Goal: Information Seeking & Learning: Learn about a topic

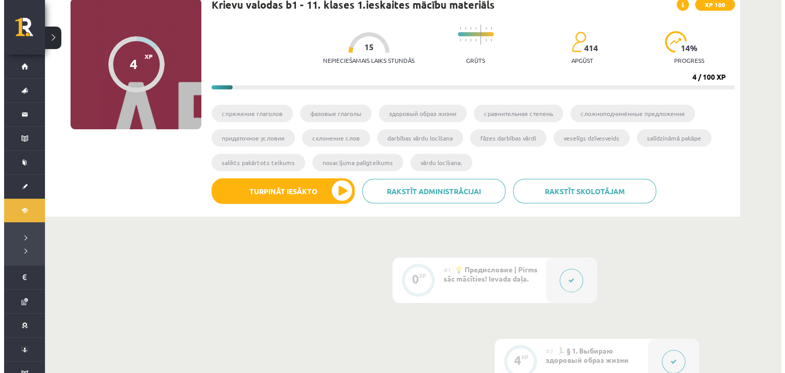
scroll to position [93, 0]
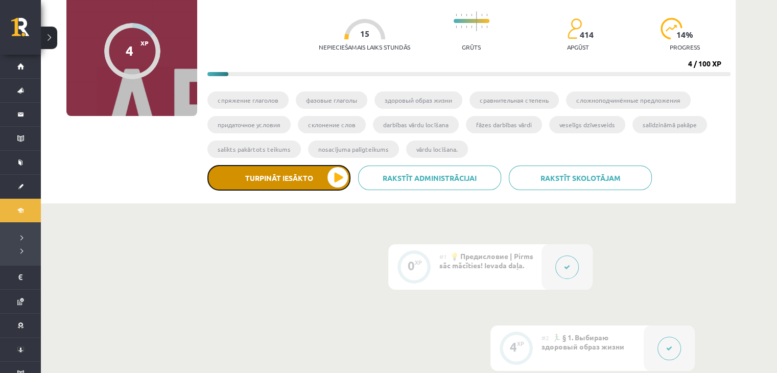
click at [268, 171] on button "Turpināt iesākto" at bounding box center [279, 178] width 143 height 26
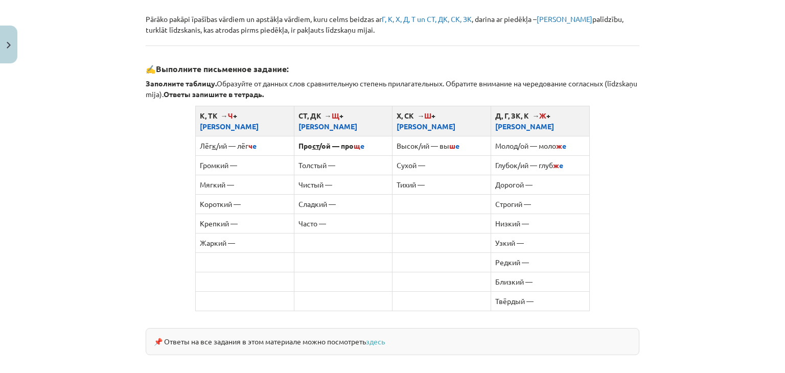
scroll to position [586, 0]
click at [343, 156] on td "Толстый —" at bounding box center [343, 165] width 99 height 19
click at [354, 142] on span "щ" at bounding box center [357, 146] width 7 height 9
click at [341, 156] on td "Толстый —" at bounding box center [343, 165] width 99 height 19
click at [316, 156] on td "Толстый —" at bounding box center [343, 165] width 99 height 19
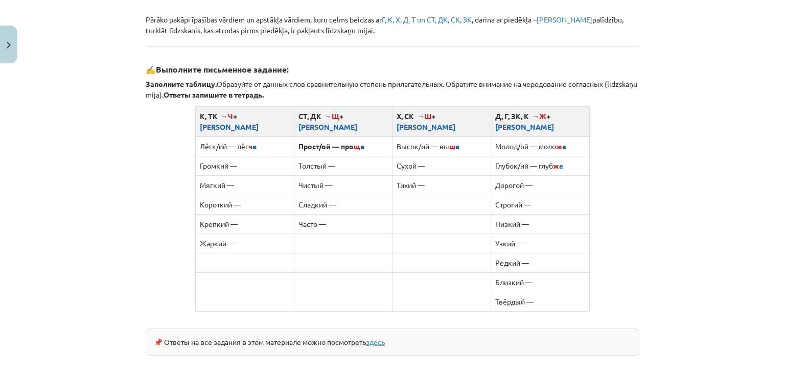
click at [382, 337] on link "здесь" at bounding box center [375, 341] width 19 height 9
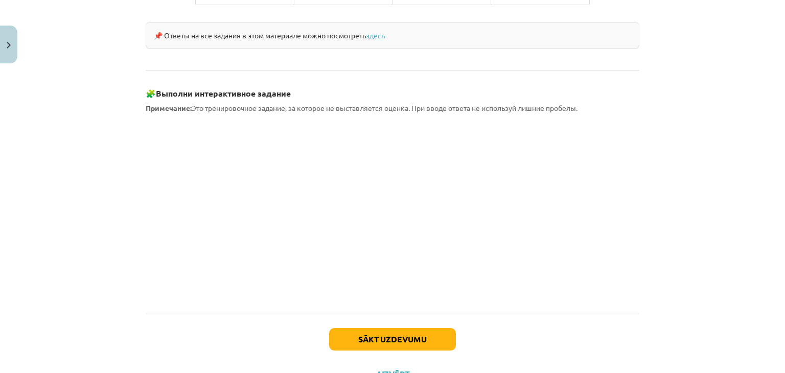
scroll to position [922, 0]
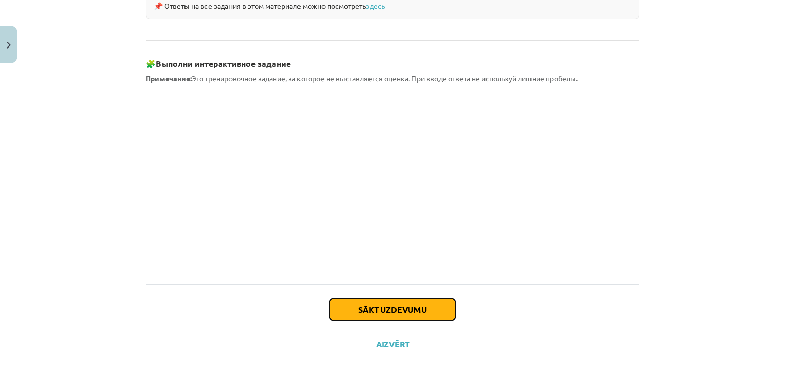
click at [366, 298] on button "Sākt uzdevumu" at bounding box center [392, 309] width 127 height 22
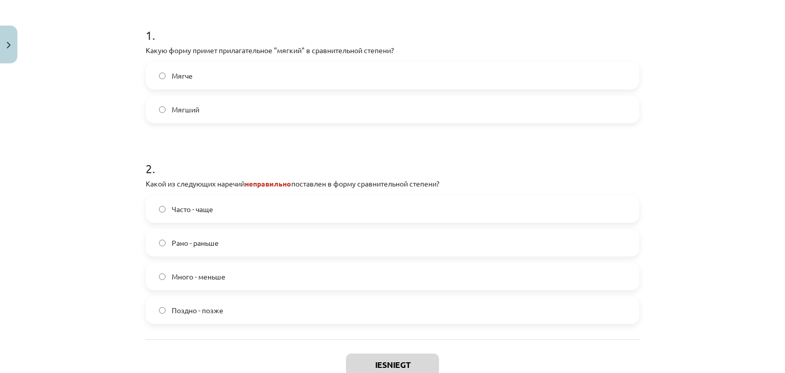
scroll to position [211, 0]
click at [501, 78] on label "Мягче" at bounding box center [393, 75] width 492 height 26
click at [361, 285] on label "Много - меньше" at bounding box center [393, 276] width 492 height 26
click at [394, 361] on button "Iesniegt" at bounding box center [392, 364] width 93 height 22
click at [691, 107] on div "Mācību tēma: Krievu valodas b1 - 11. klases 1.ieskaites mācību materiāls #3 📖 §…" at bounding box center [392, 186] width 785 height 373
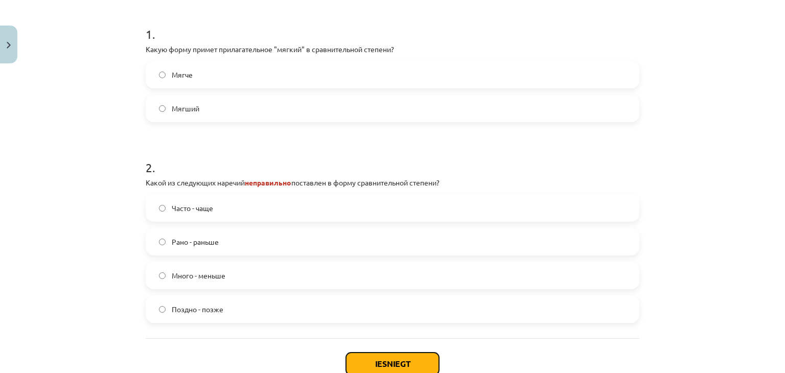
click at [397, 359] on button "Iesniegt" at bounding box center [392, 364] width 93 height 22
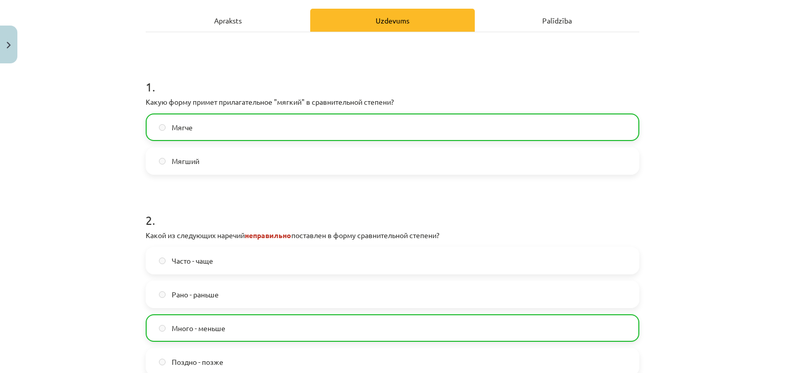
scroll to position [311, 0]
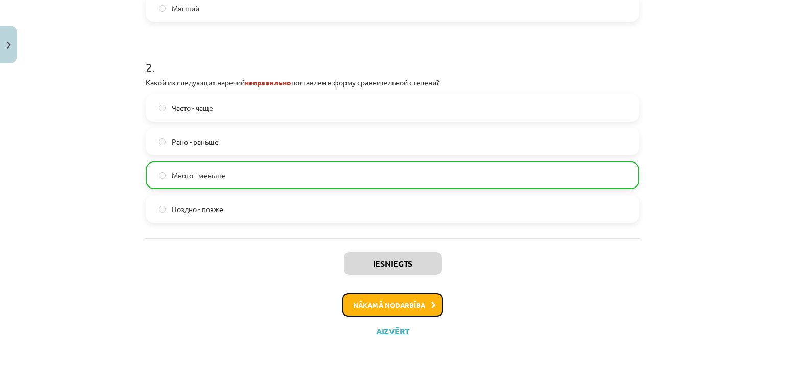
click at [380, 311] on button "Nākamā nodarbība" at bounding box center [392, 305] width 100 height 24
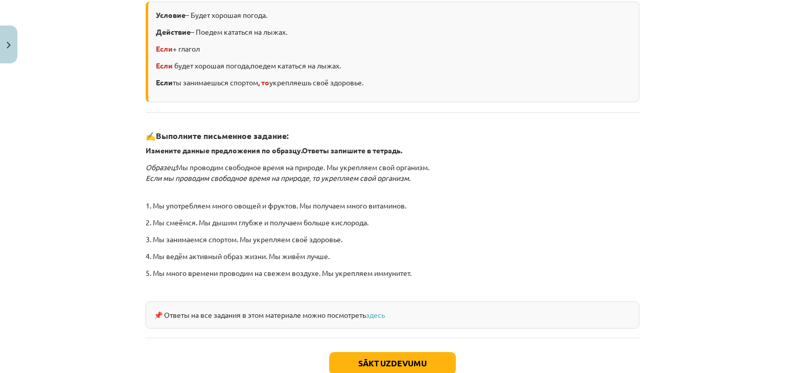
scroll to position [238, 0]
click at [380, 311] on link "здесь" at bounding box center [375, 314] width 19 height 9
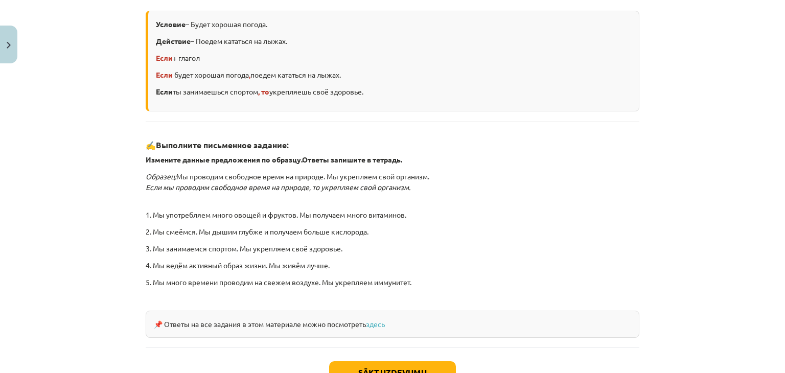
scroll to position [253, 0]
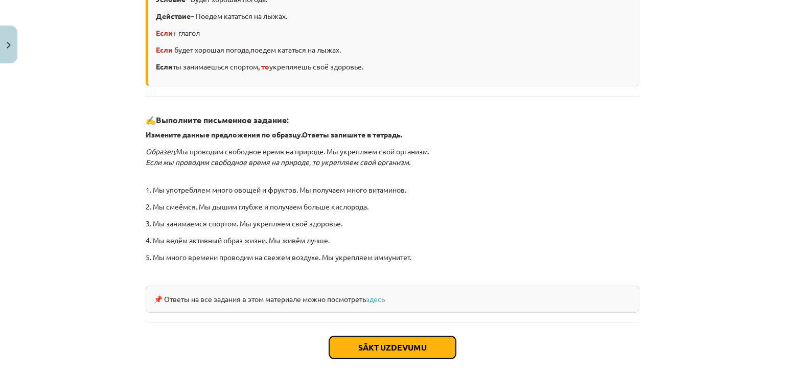
click at [381, 348] on button "Sākt uzdevumu" at bounding box center [392, 347] width 127 height 22
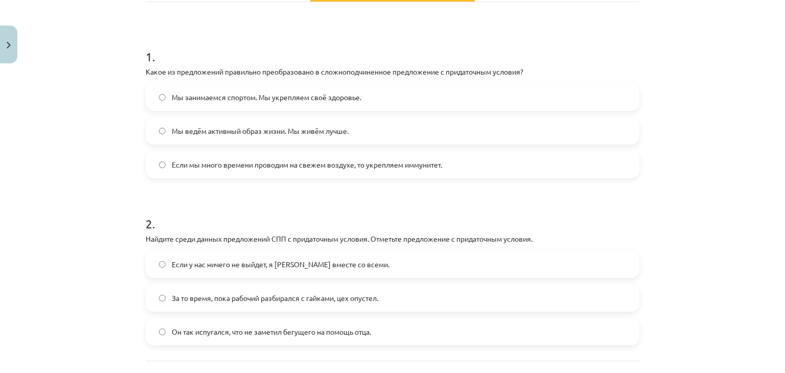
scroll to position [173, 0]
click at [245, 167] on span "Если мы много времени проводим на свежем воздухе, то укрепляем иммунитет." at bounding box center [307, 163] width 270 height 11
click at [231, 262] on span "Если у нас ничего не выйдет, я [PERSON_NAME] вместе со всеми." at bounding box center [281, 263] width 218 height 11
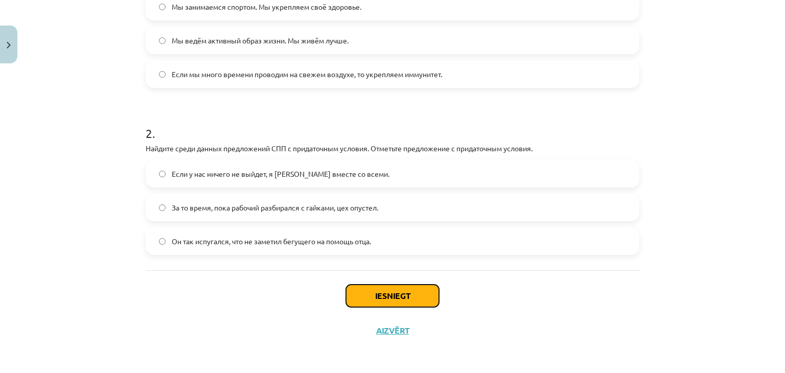
click at [364, 288] on button "Iesniegt" at bounding box center [392, 296] width 93 height 22
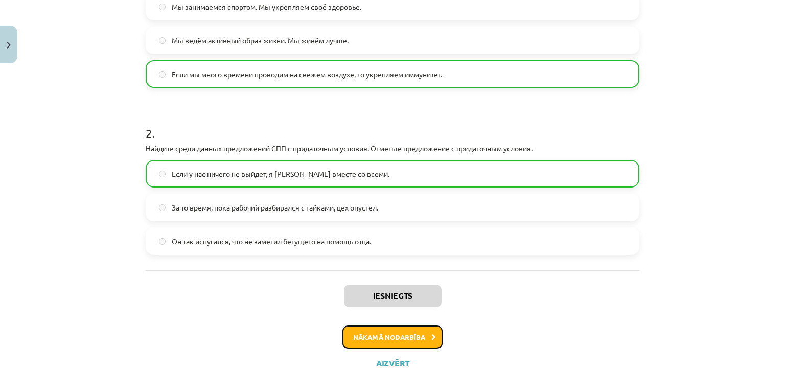
click at [385, 338] on button "Nākamā nodarbība" at bounding box center [392, 338] width 100 height 24
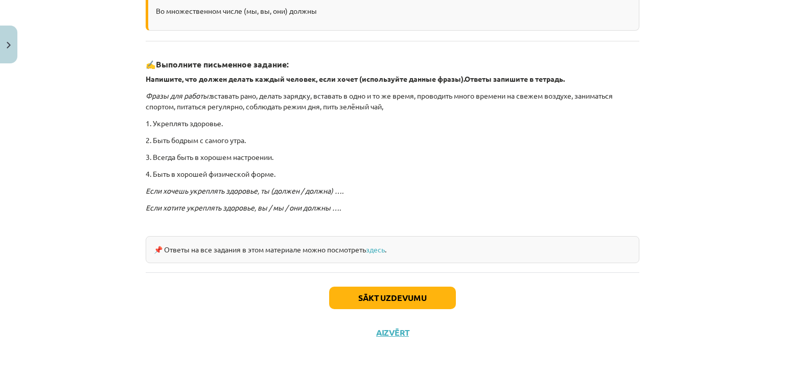
scroll to position [262, 0]
click at [387, 308] on div "Sākt uzdevumu Aizvērt" at bounding box center [393, 308] width 494 height 72
click at [385, 298] on button "Sākt uzdevumu" at bounding box center [392, 298] width 127 height 22
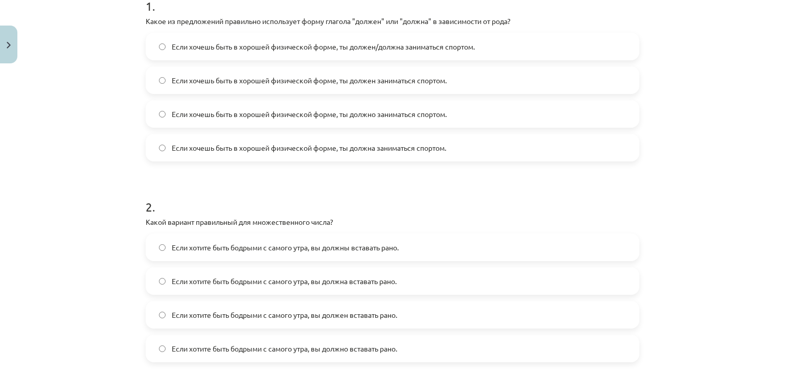
scroll to position [310, 0]
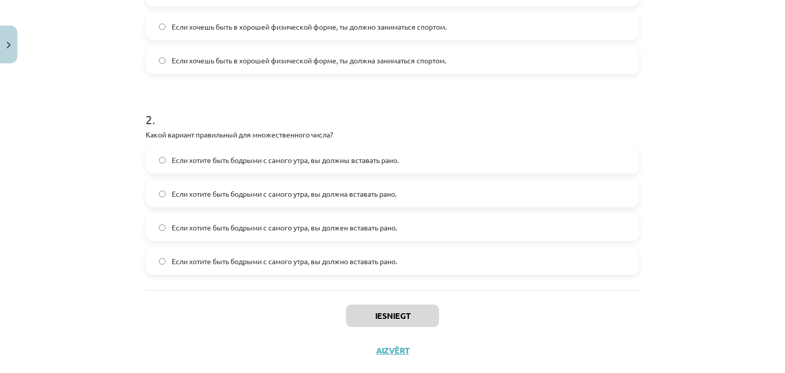
click at [350, 158] on span "Если хотите быть бодрыми с самого утра, вы должны вставать рано." at bounding box center [285, 160] width 227 height 11
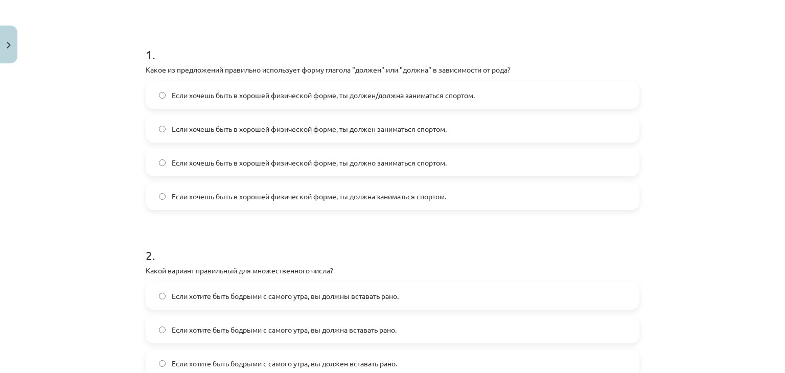
scroll to position [173, 0]
click at [382, 194] on span "Если хочешь быть в хорошей физической форме, ты должна заниматься спортом." at bounding box center [309, 197] width 274 height 11
click at [367, 133] on span "Если хочешь быть в хорошей физической форме, ты должен заниматься спортом." at bounding box center [309, 129] width 275 height 11
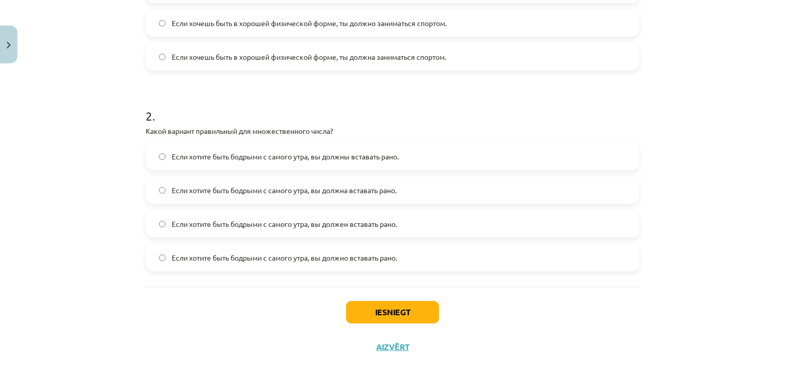
scroll to position [330, 0]
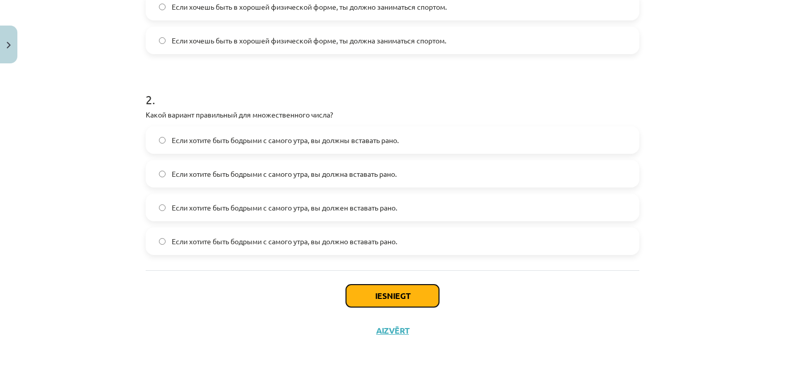
click at [385, 297] on button "Iesniegt" at bounding box center [392, 296] width 93 height 22
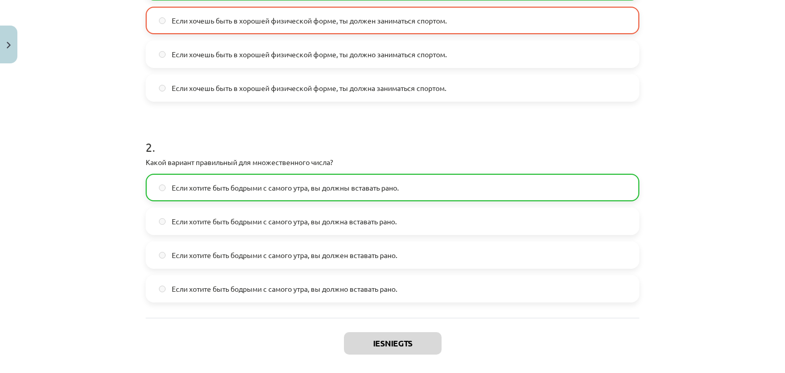
scroll to position [362, 0]
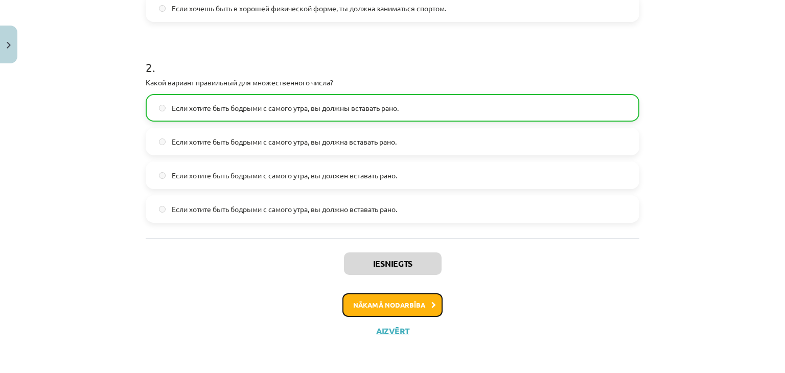
click at [377, 303] on button "Nākamā nodarbība" at bounding box center [392, 305] width 100 height 24
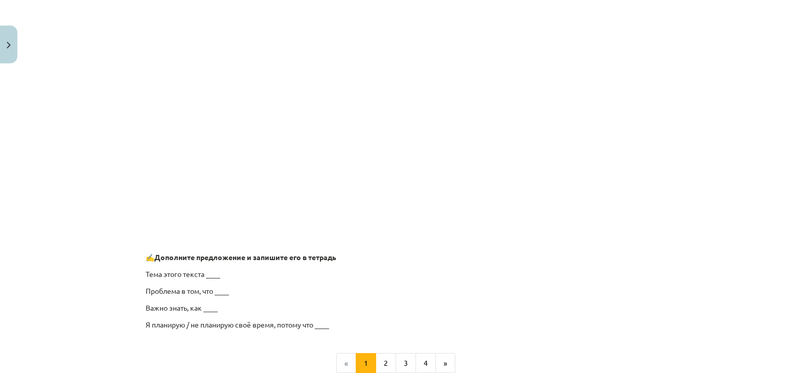
scroll to position [686, 0]
click at [321, 322] on p "Я планирую / не планирую своё время, потому что ____" at bounding box center [393, 326] width 494 height 11
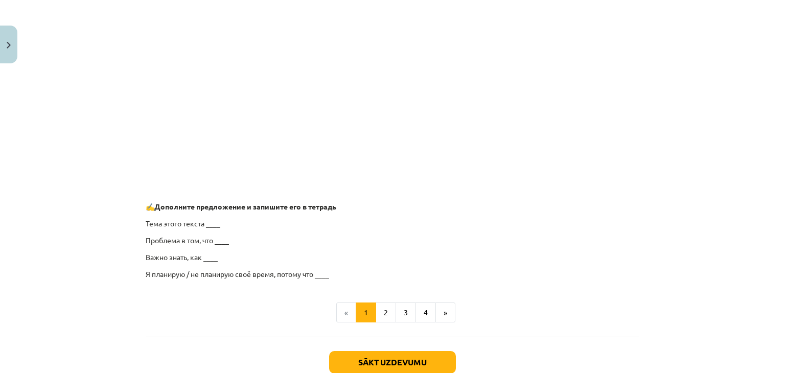
click at [205, 225] on p "Тема этого текста ____" at bounding box center [393, 223] width 494 height 11
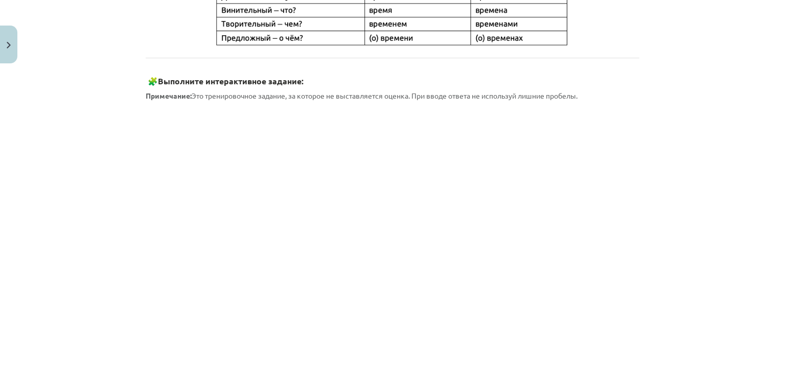
scroll to position [540, 0]
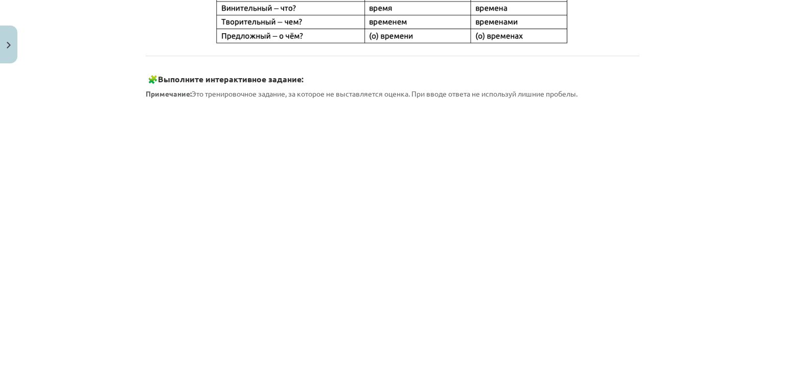
click at [647, 152] on div "Mācību tēma: Krievu valodas b1 - 11. klases 1.ieskaites mācību materiāls #6 ⏳ §…" at bounding box center [392, 186] width 785 height 373
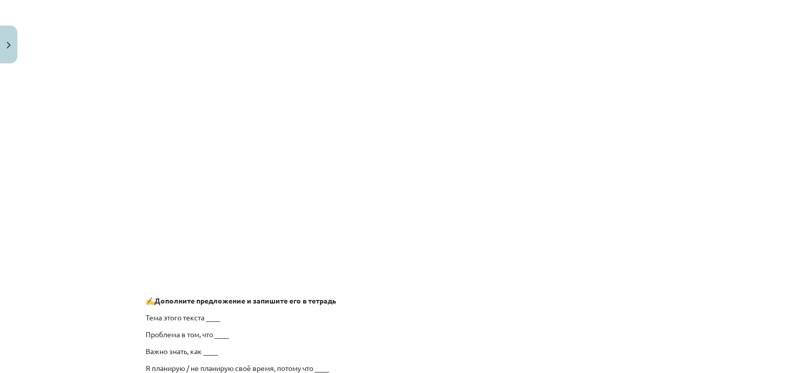
scroll to position [805, 0]
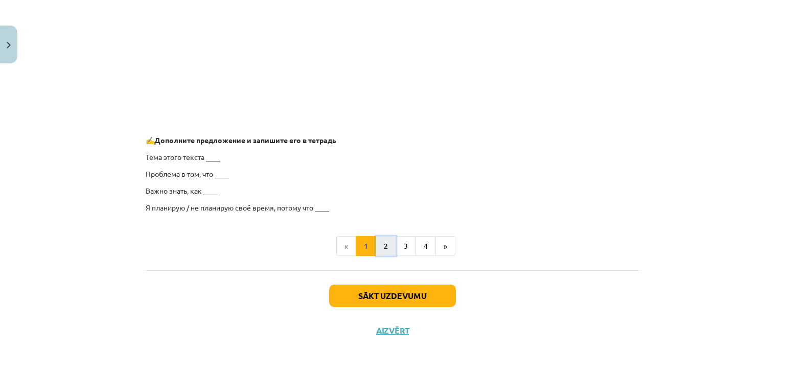
click at [384, 247] on button "2" at bounding box center [386, 246] width 20 height 20
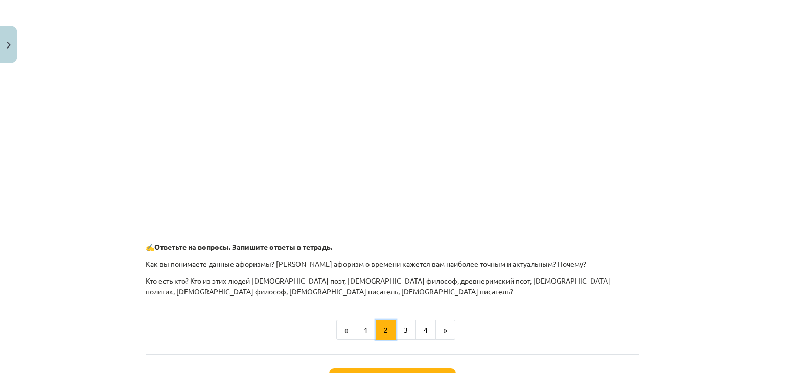
scroll to position [395, 0]
click at [403, 322] on button "3" at bounding box center [406, 329] width 20 height 20
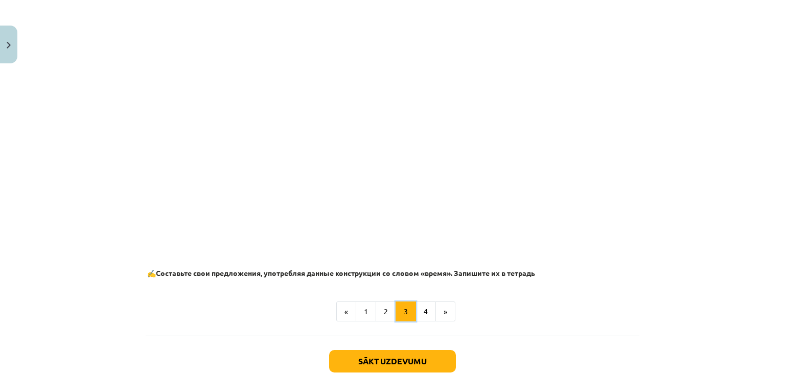
scroll to position [569, 0]
click at [421, 309] on button "4" at bounding box center [426, 311] width 20 height 20
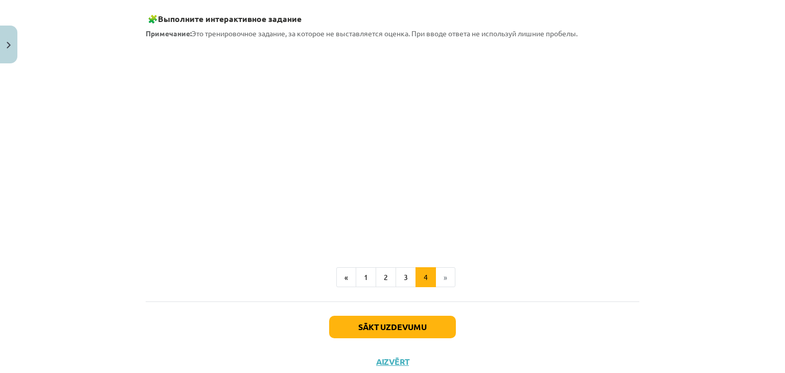
scroll to position [182, 0]
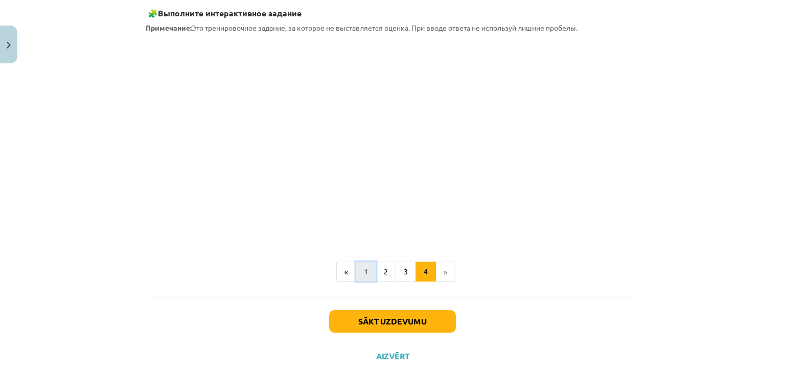
click at [364, 270] on button "1" at bounding box center [366, 272] width 20 height 20
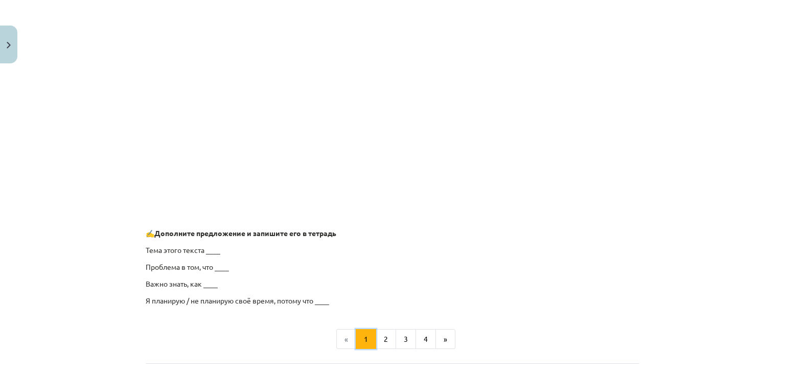
scroll to position [712, 0]
click at [382, 335] on button "2" at bounding box center [386, 339] width 20 height 20
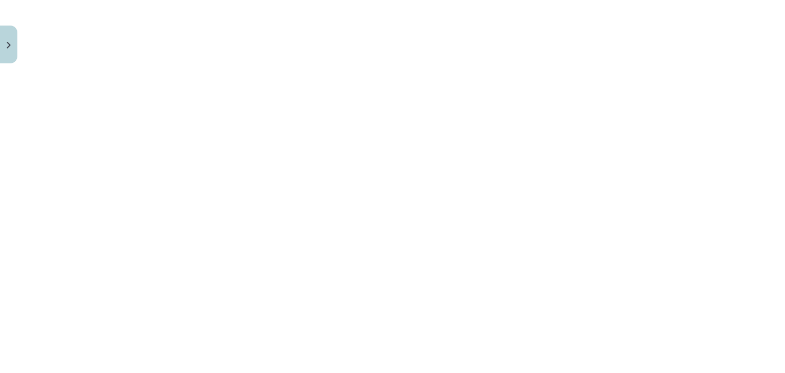
scroll to position [221, 0]
